Goal: Transaction & Acquisition: Download file/media

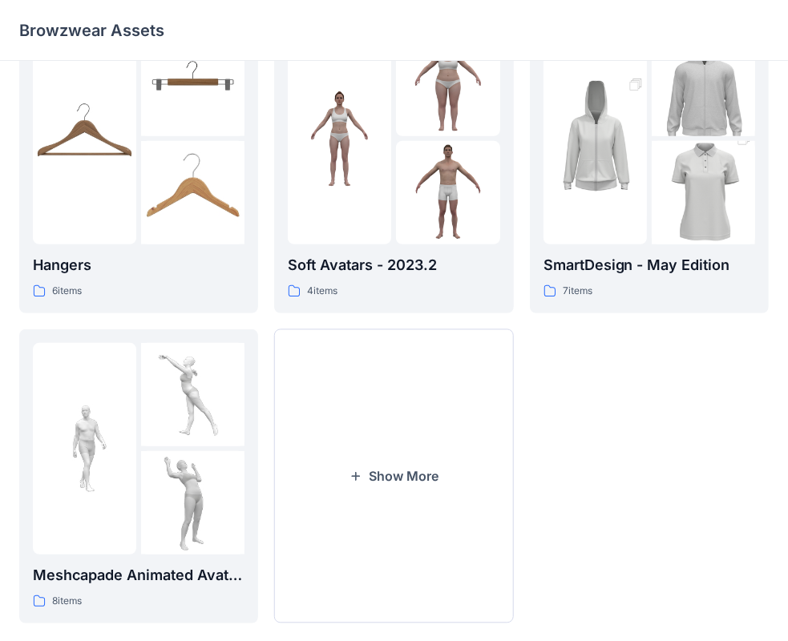
scroll to position [397, 0]
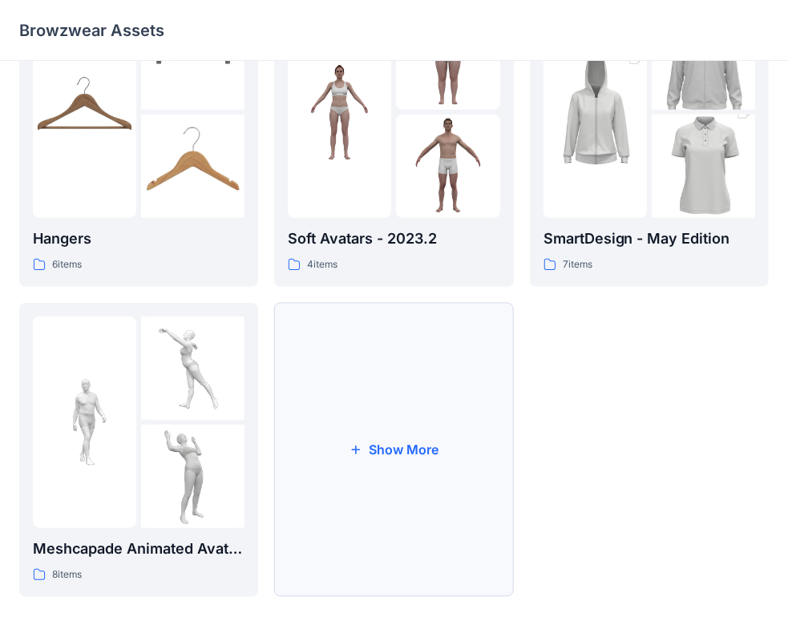
click at [393, 454] on button "Show More" at bounding box center [393, 450] width 239 height 294
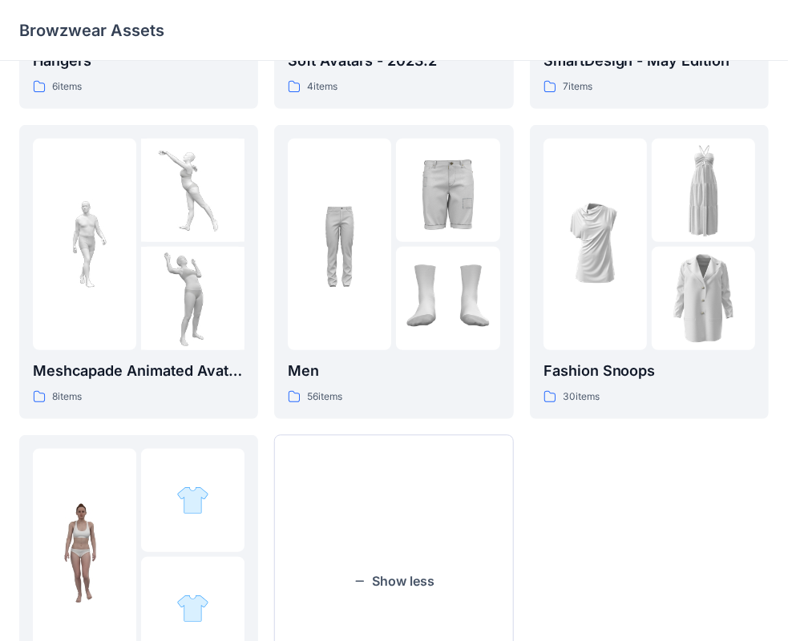
scroll to position [577, 0]
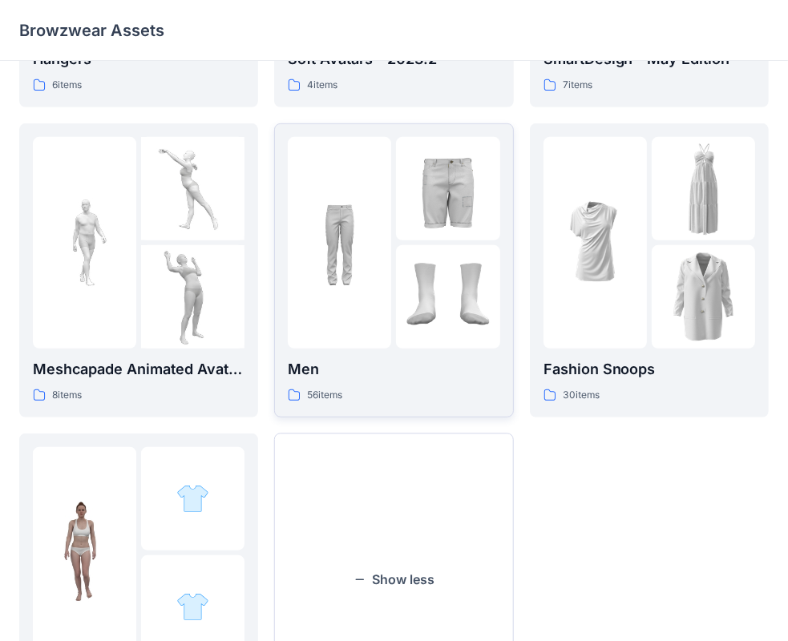
click at [383, 276] on img at bounding box center [339, 242] width 103 height 103
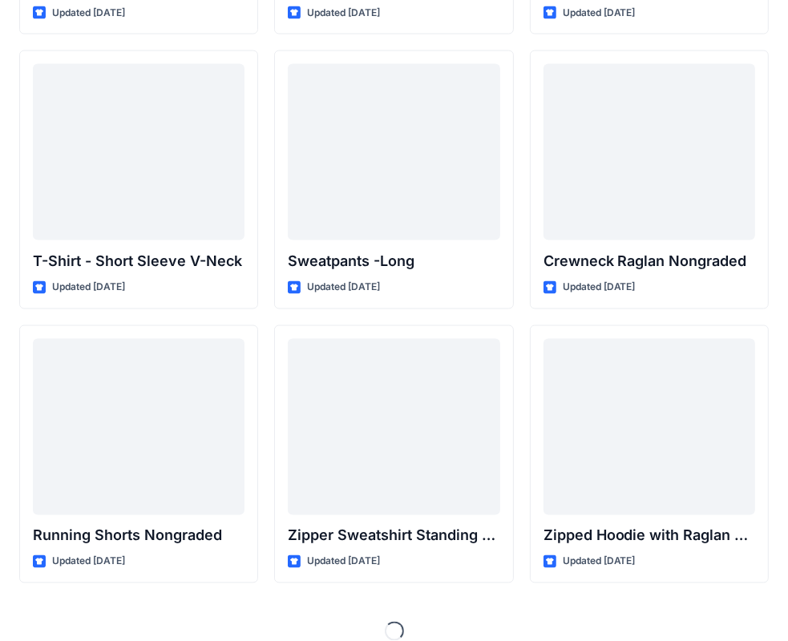
scroll to position [1679, 0]
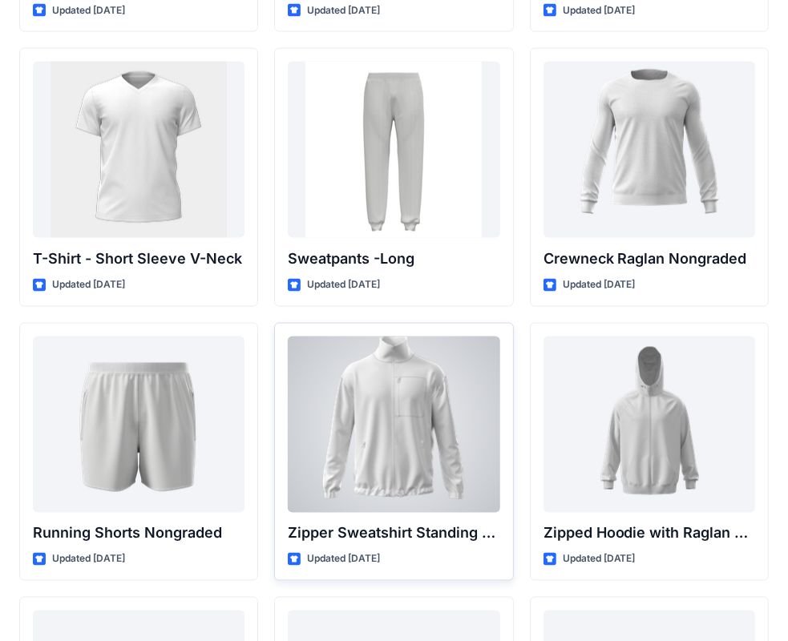
click at [429, 458] on div at bounding box center [394, 425] width 212 height 176
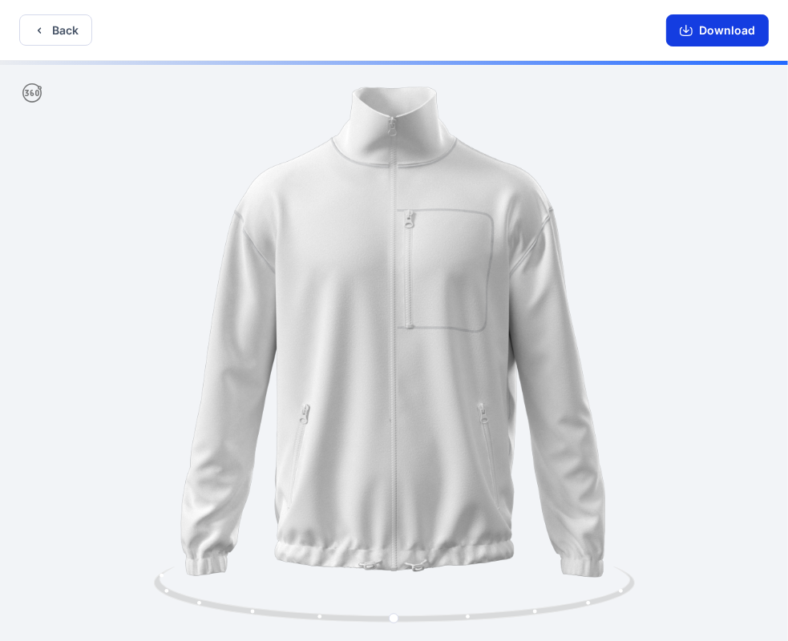
click at [704, 34] on button "Download" at bounding box center [717, 30] width 103 height 32
